Goal: Task Accomplishment & Management: Use online tool/utility

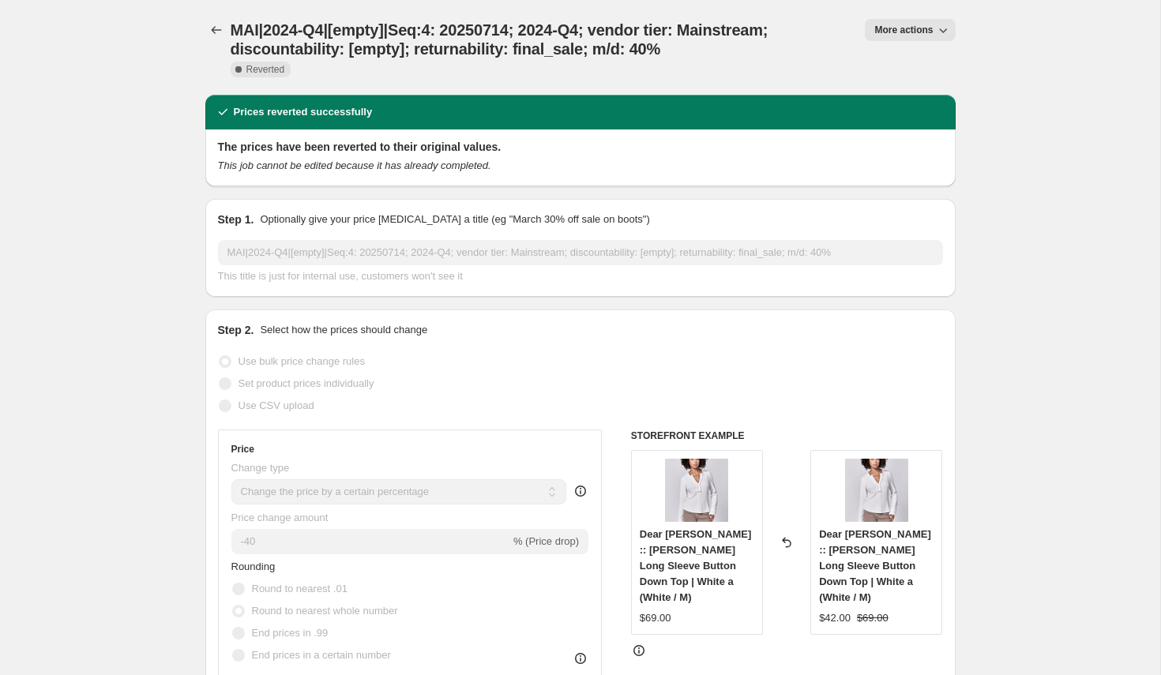
select select "percentage"
select select "no_change"
select select "collection"
select select "tag"
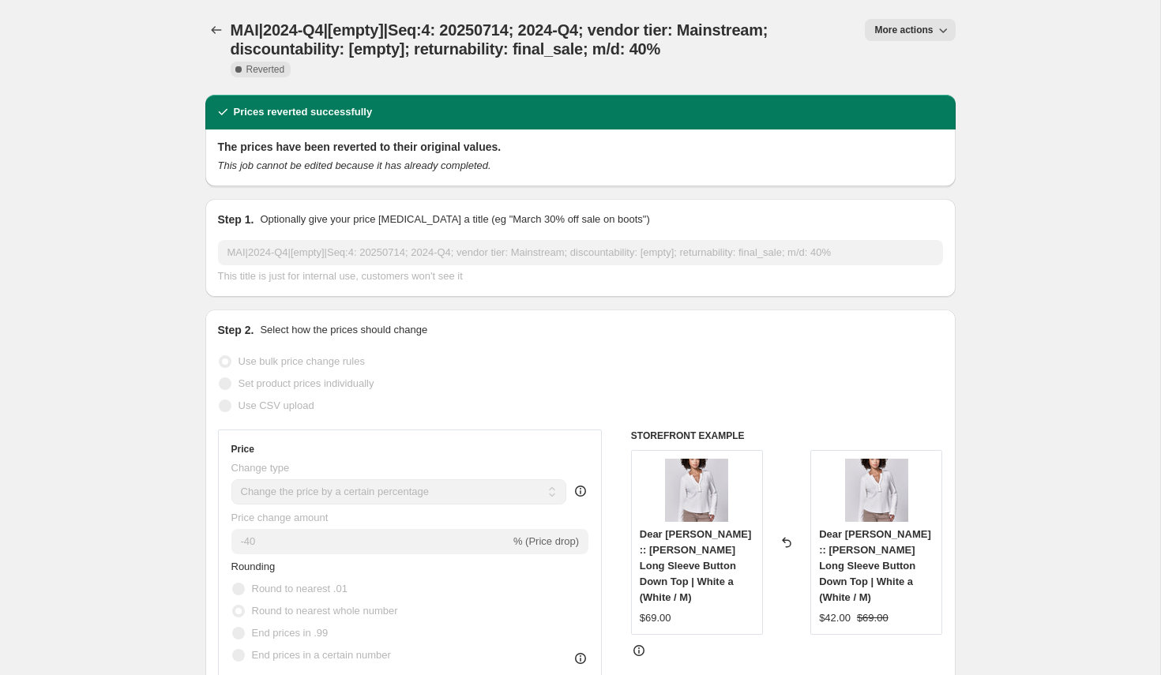
select select "not_equal"
select select "tag"
select select "not_equal"
select select "tag"
select select "not_equal"
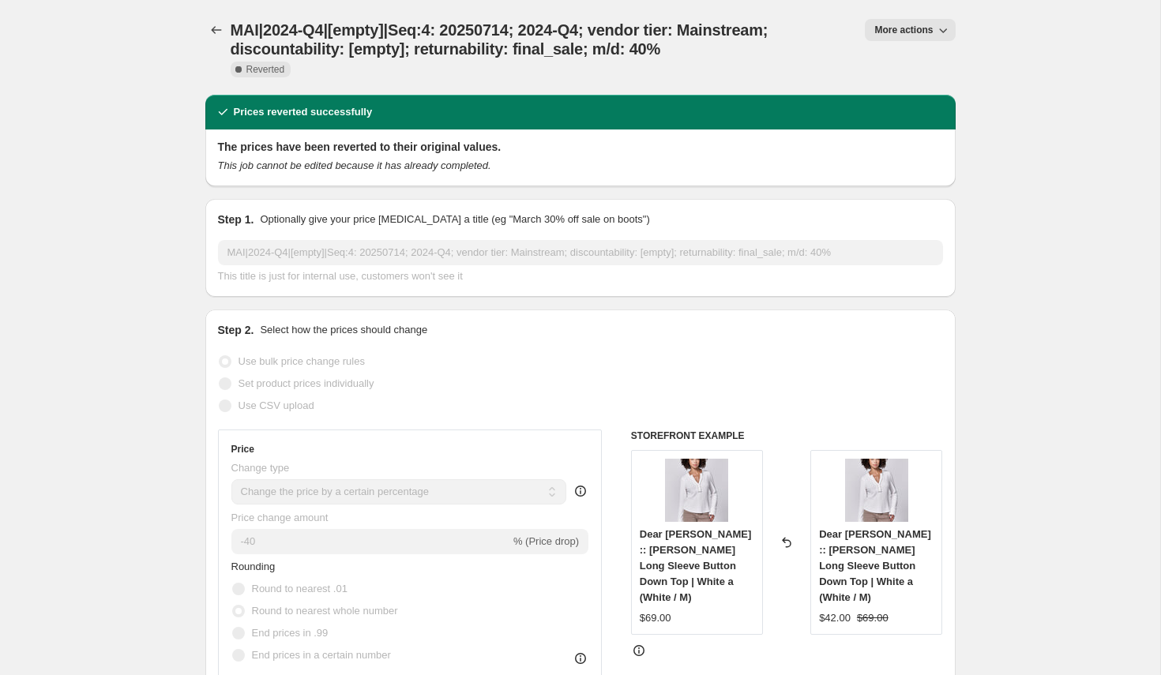
select select "tag"
select select "not_equal"
select select "product_status"
select select "tag"
select select "not_equal"
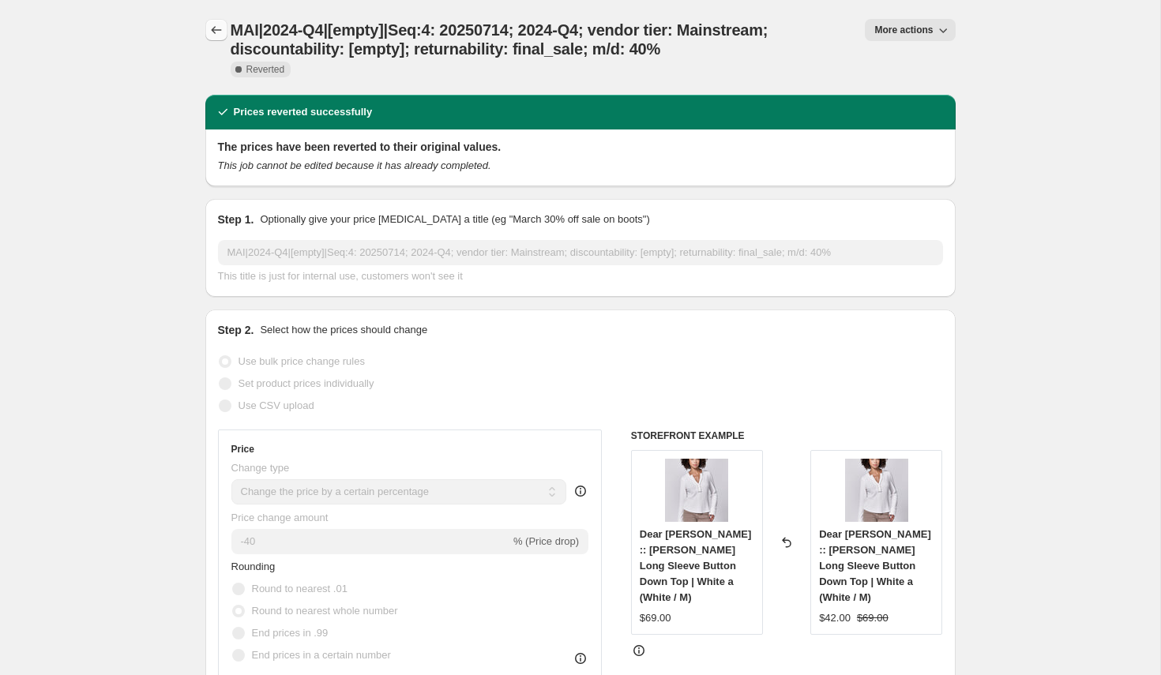
click at [222, 32] on icon "Price change jobs" at bounding box center [216, 30] width 16 height 16
